Goal: Task Accomplishment & Management: Manage account settings

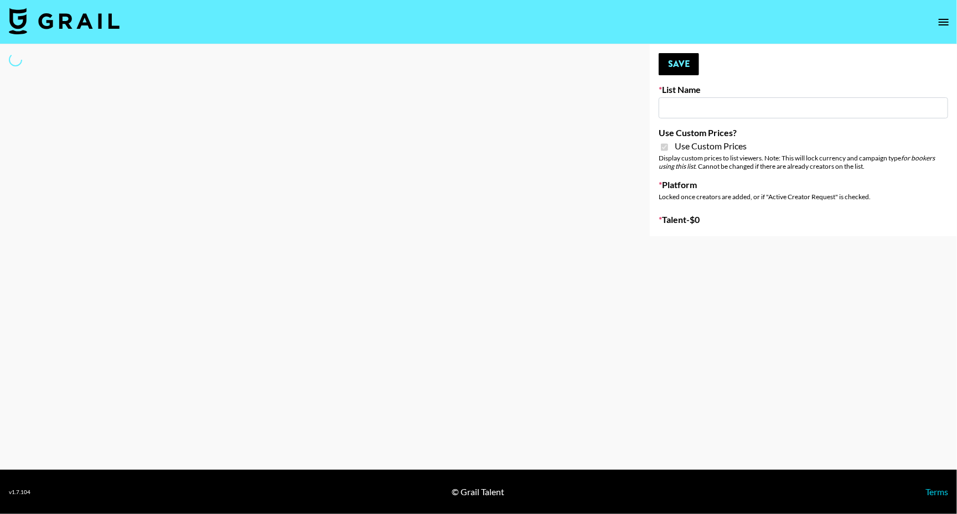
type input "Petlibro ([DATE])"
checkbox input "true"
select select "Brand"
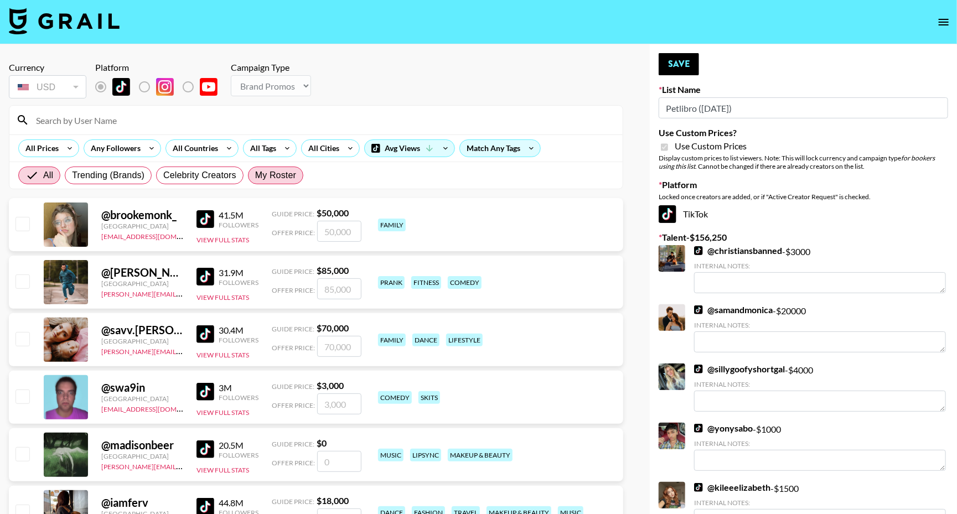
click at [290, 171] on span "My Roster" at bounding box center [275, 175] width 41 height 13
click at [255, 175] on input "My Roster" at bounding box center [255, 175] width 0 height 0
radio input "true"
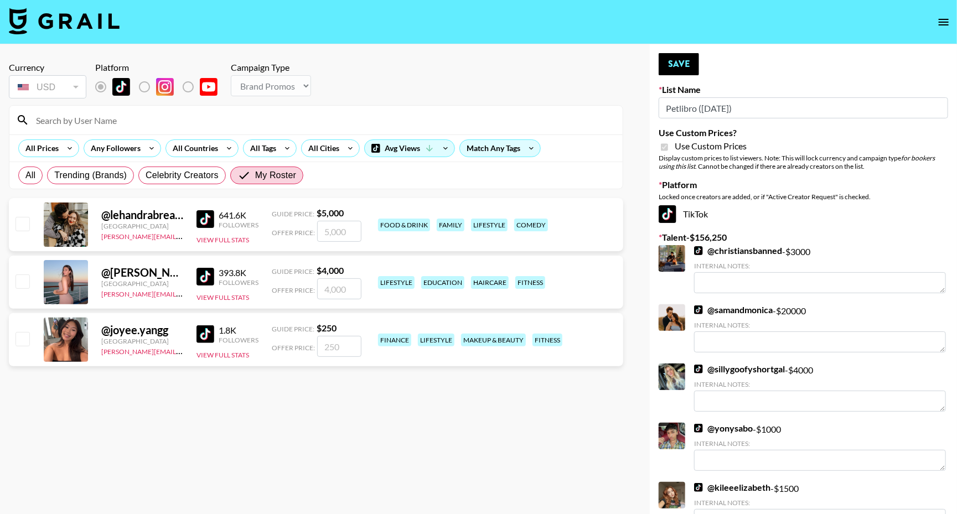
click at [24, 282] on input "checkbox" at bounding box center [21, 280] width 13 height 13
checkbox input "true"
type input "4000"
click at [27, 224] on input "checkbox" at bounding box center [21, 223] width 13 height 13
checkbox input "true"
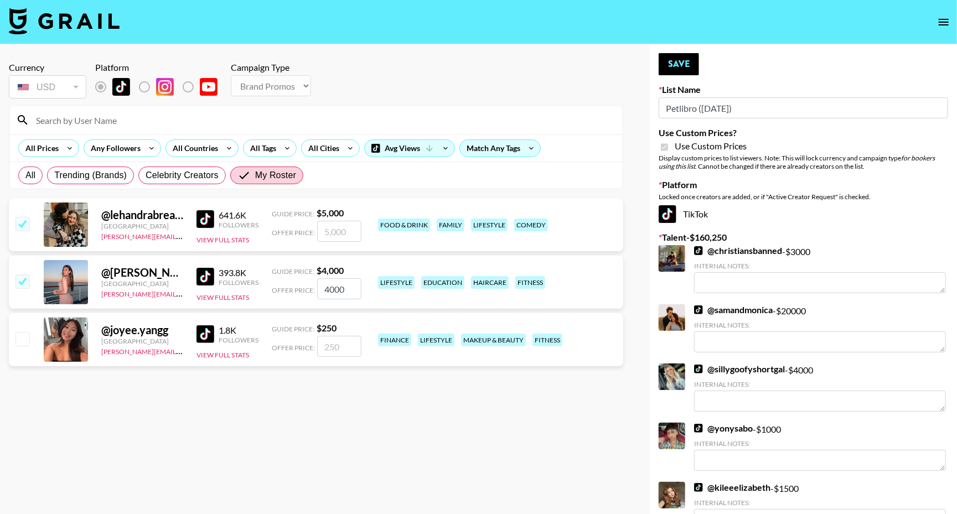
type input "5000"
click at [323, 291] on input "4000" at bounding box center [339, 288] width 44 height 21
checkbox input "false"
checkbox input "true"
type input "3000"
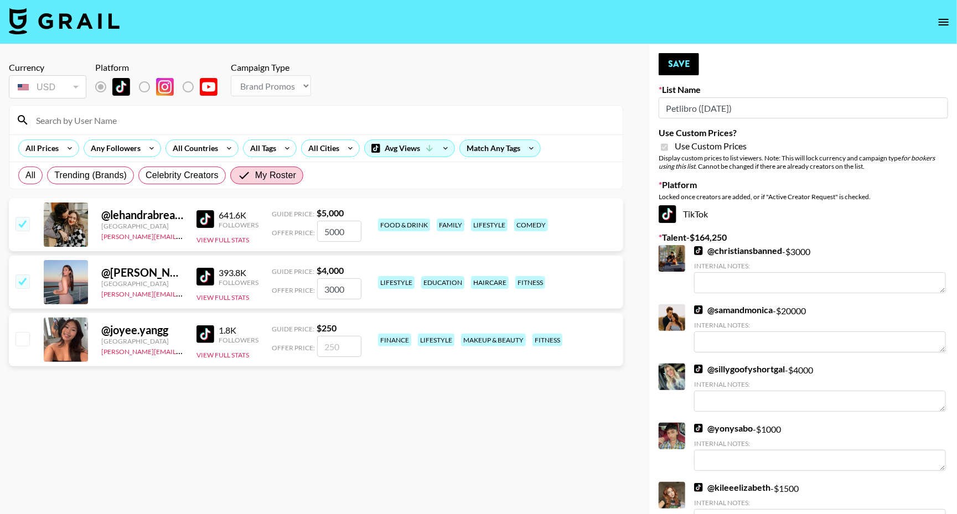
click at [344, 230] on input "5000" at bounding box center [339, 231] width 44 height 21
type input "3500"
click at [681, 67] on button "Save" at bounding box center [679, 64] width 40 height 22
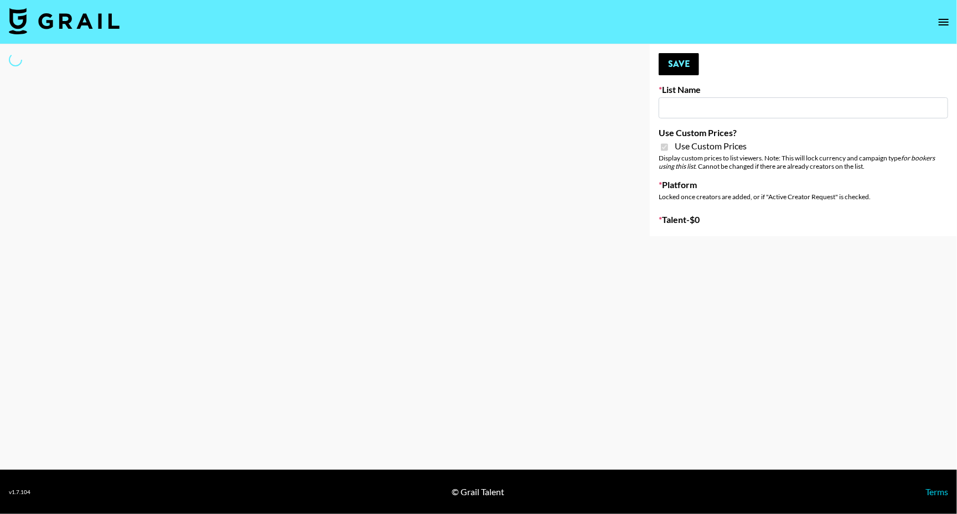
type input "Butcher Box ([DATE])"
checkbox input "true"
select select "Brand"
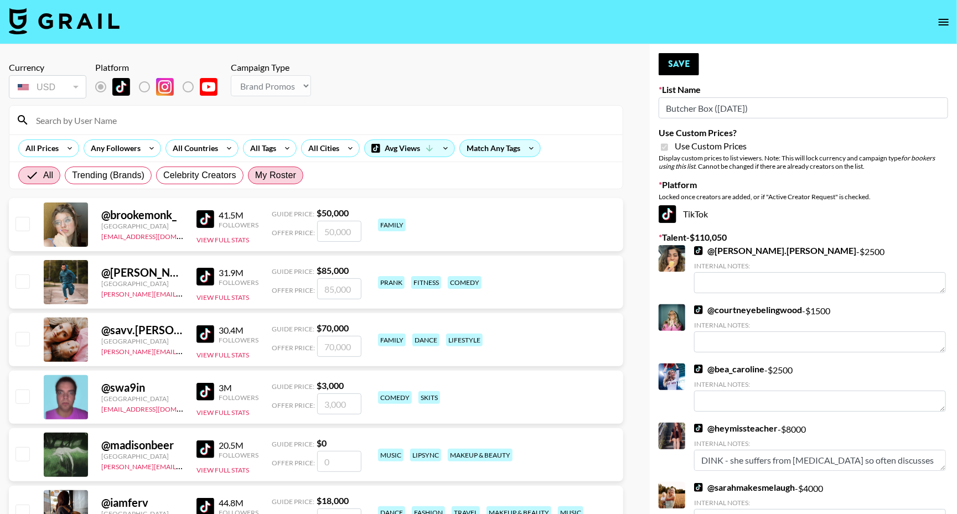
click at [282, 178] on span "My Roster" at bounding box center [275, 175] width 41 height 13
click at [255, 175] on input "My Roster" at bounding box center [255, 175] width 0 height 0
radio input "true"
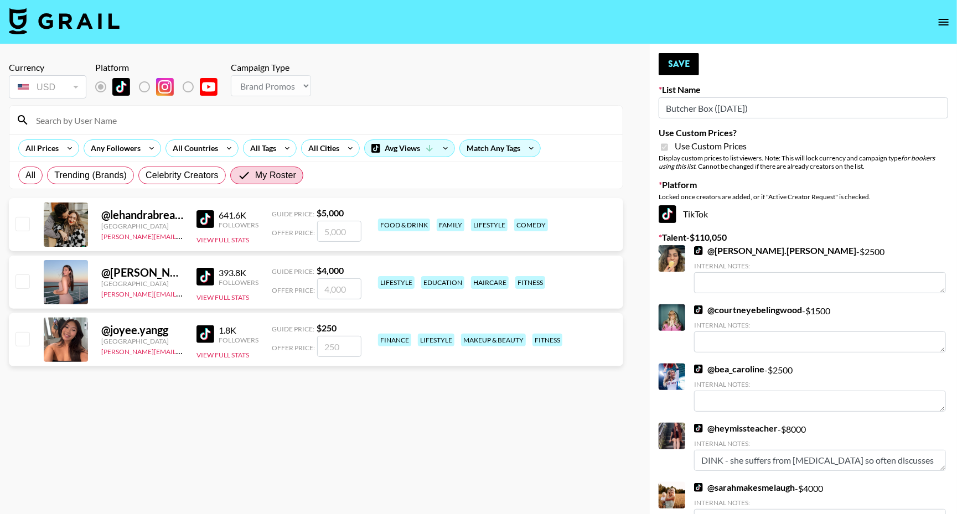
click at [19, 229] on input "checkbox" at bounding box center [21, 223] width 13 height 13
checkbox input "true"
click at [327, 233] on input "5000" at bounding box center [339, 231] width 44 height 21
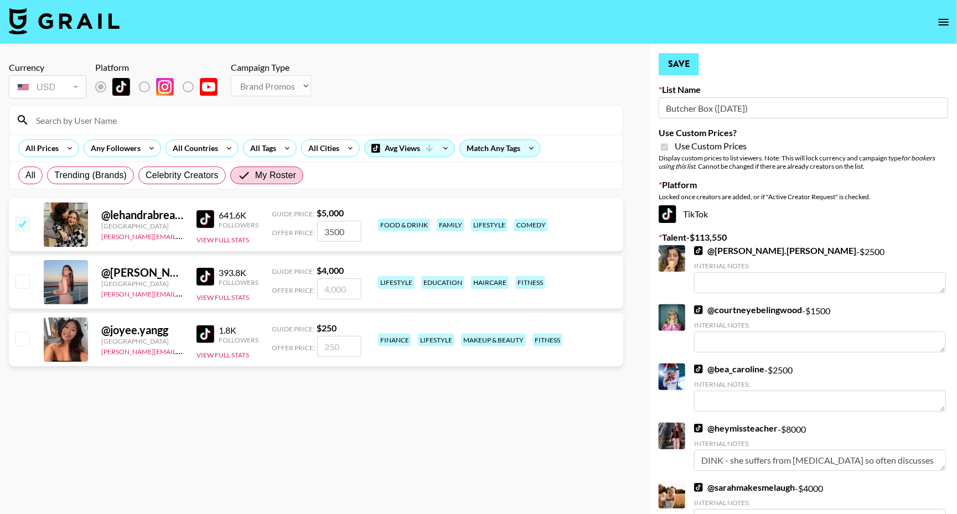
type input "3500"
click at [680, 60] on button "Save" at bounding box center [679, 64] width 40 height 22
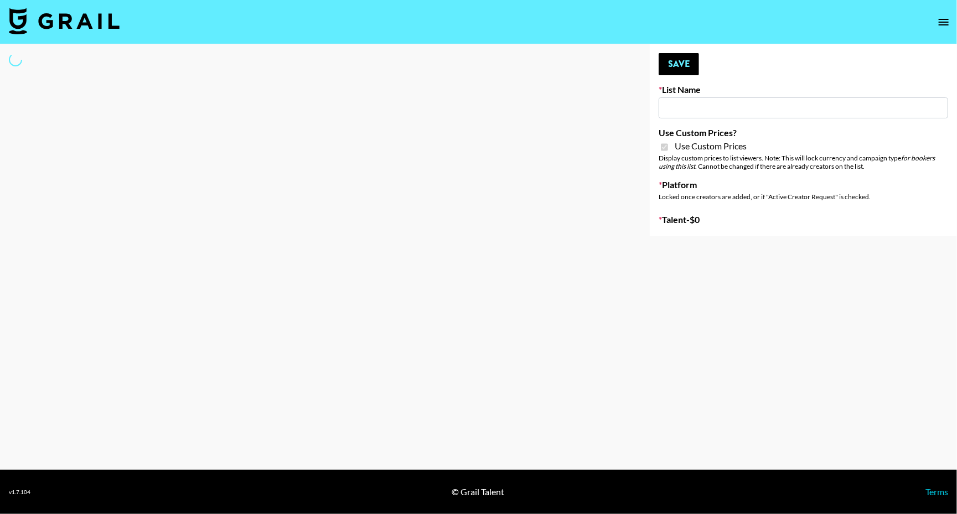
type input "Flexispot"
checkbox input "true"
select select "Brand"
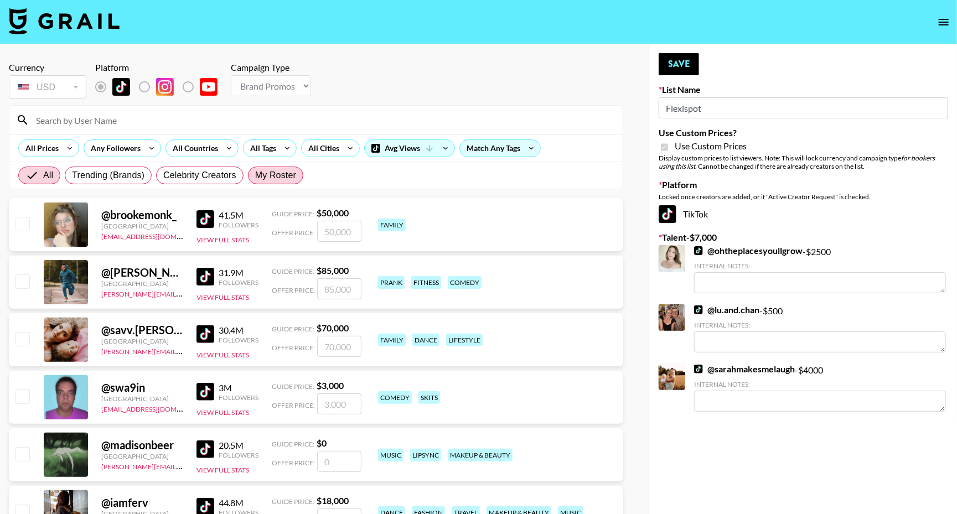
click at [284, 174] on span "My Roster" at bounding box center [275, 175] width 41 height 13
click at [255, 175] on input "My Roster" at bounding box center [255, 175] width 0 height 0
radio input "true"
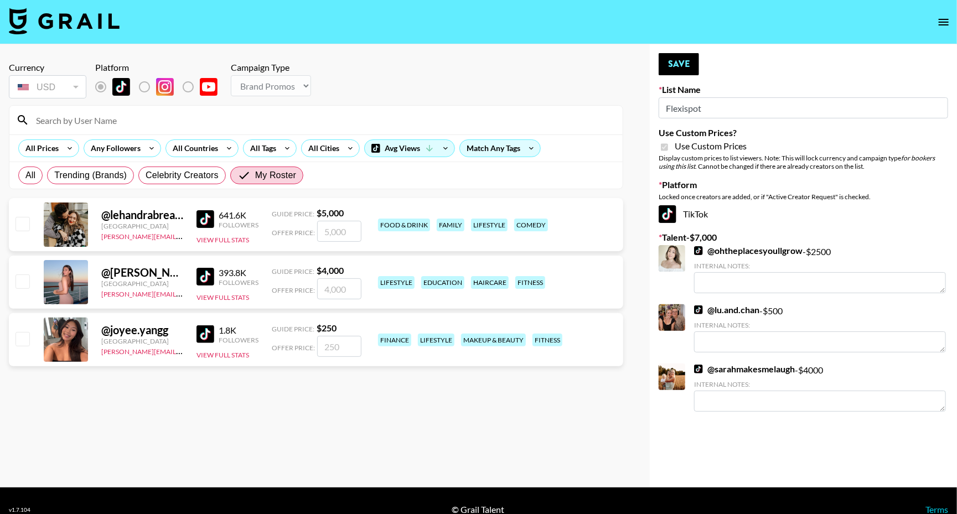
click at [13, 233] on div at bounding box center [21, 224] width 17 height 19
click at [17, 225] on input "checkbox" at bounding box center [21, 223] width 13 height 13
checkbox input "true"
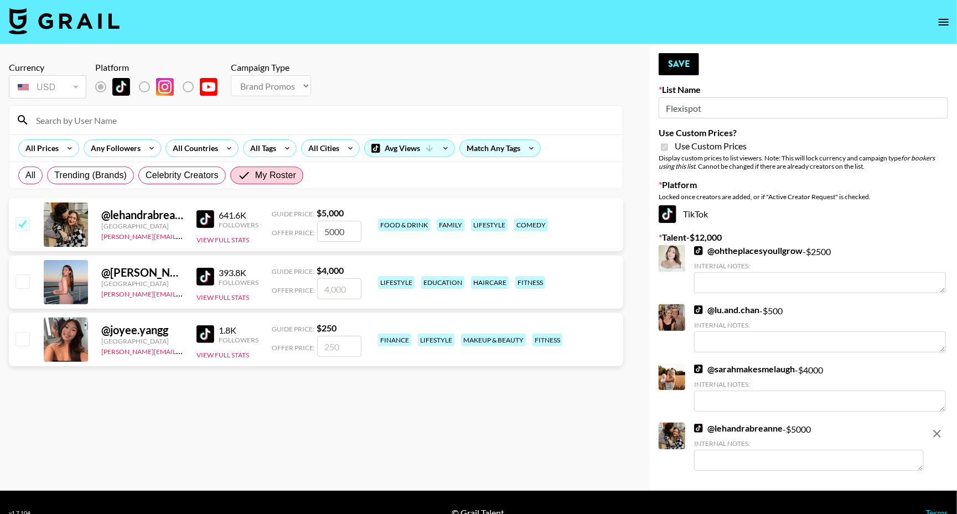
click at [344, 231] on input "5000" at bounding box center [339, 231] width 44 height 21
type input "3500"
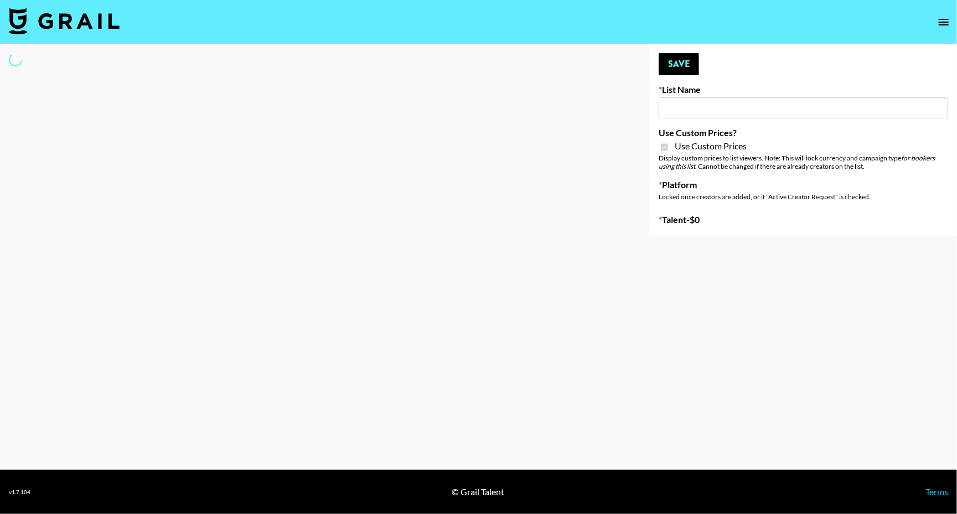
type input "G4free"
checkbox input "true"
select select "Brand"
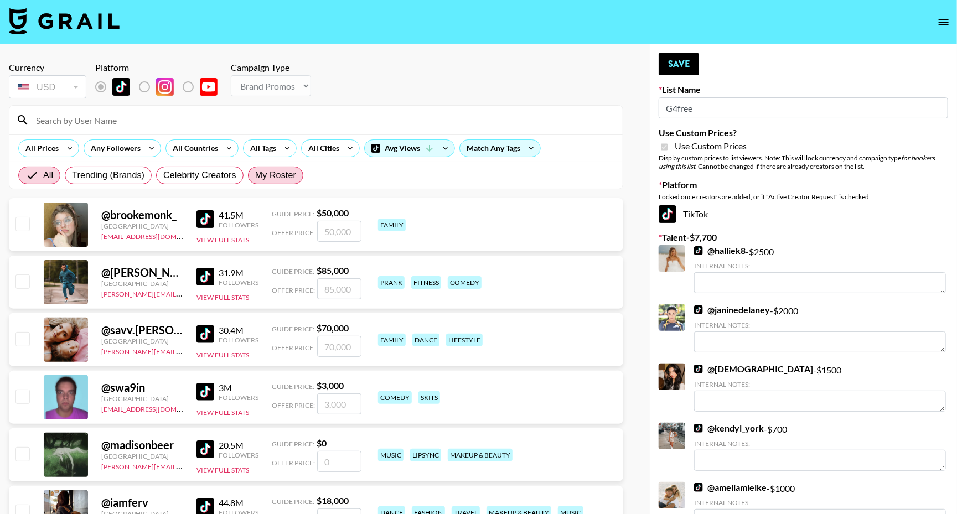
click at [282, 175] on span "My Roster" at bounding box center [275, 175] width 41 height 13
click at [255, 175] on input "My Roster" at bounding box center [255, 175] width 0 height 0
radio input "true"
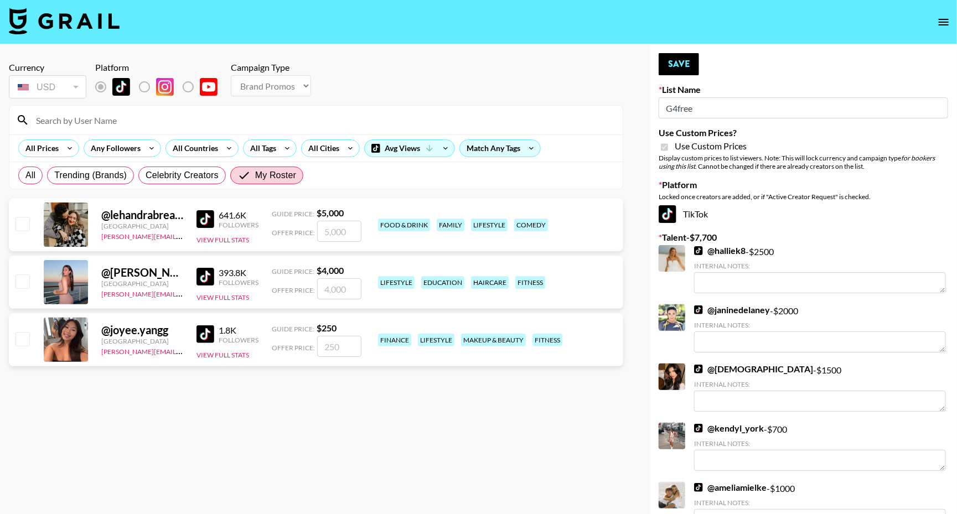
click at [27, 277] on input "checkbox" at bounding box center [21, 280] width 13 height 13
checkbox input "true"
click at [323, 293] on input "4000" at bounding box center [339, 288] width 44 height 21
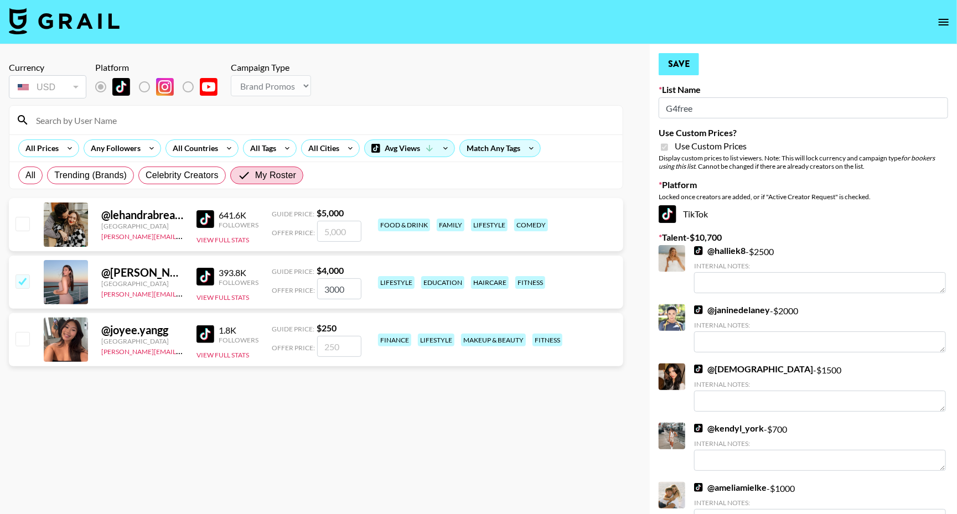
type input "3000"
click at [688, 58] on button "Save" at bounding box center [679, 64] width 40 height 22
